Goal: Navigation & Orientation: Find specific page/section

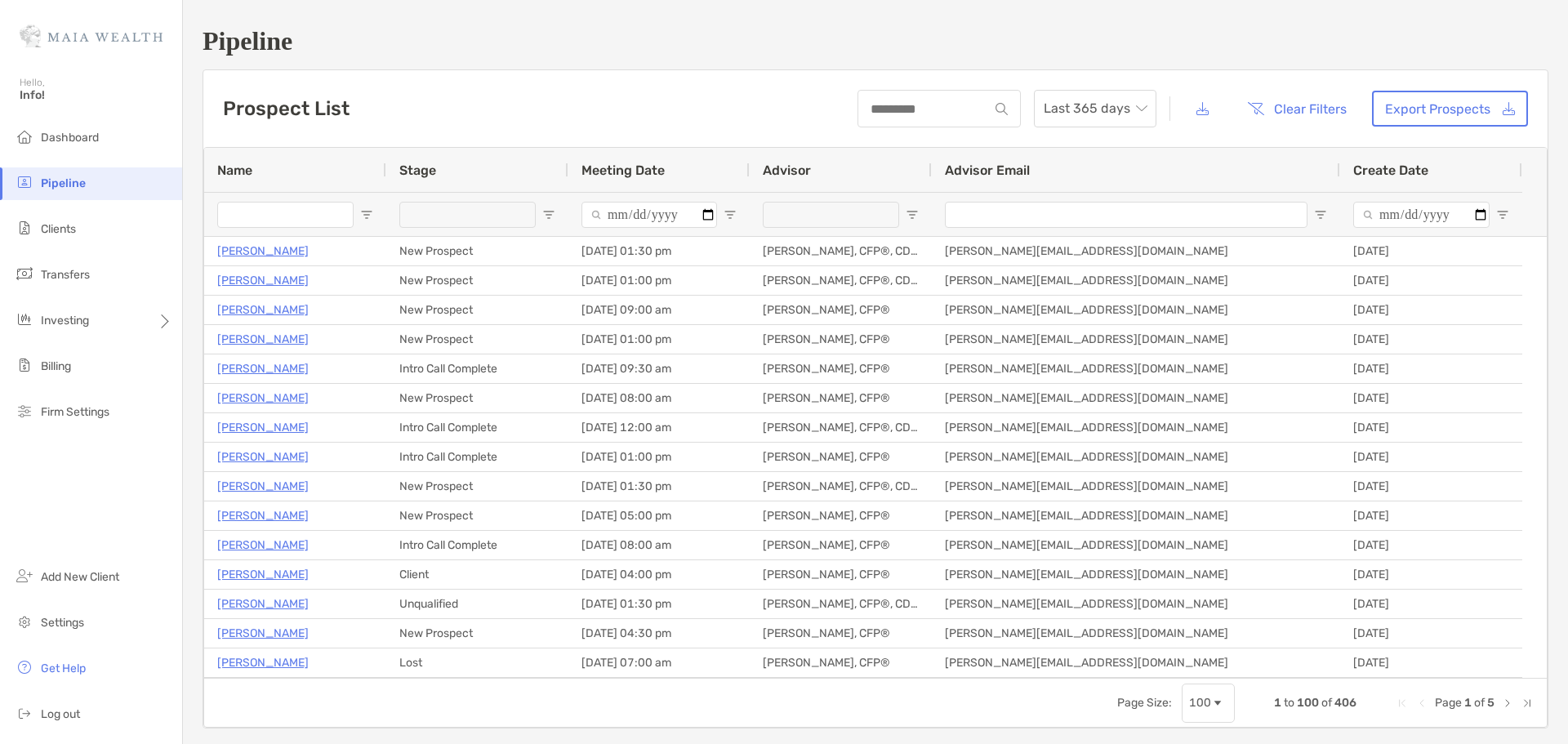
drag, startPoint x: 83, startPoint y: 121, endPoint x: 94, endPoint y: 112, distance: 14.2
click at [83, 120] on div "Hello, Info!" at bounding box center [91, 99] width 182 height 47
click at [95, 136] on span "Dashboard" at bounding box center [70, 137] width 58 height 14
